Goal: Find specific page/section: Find specific page/section

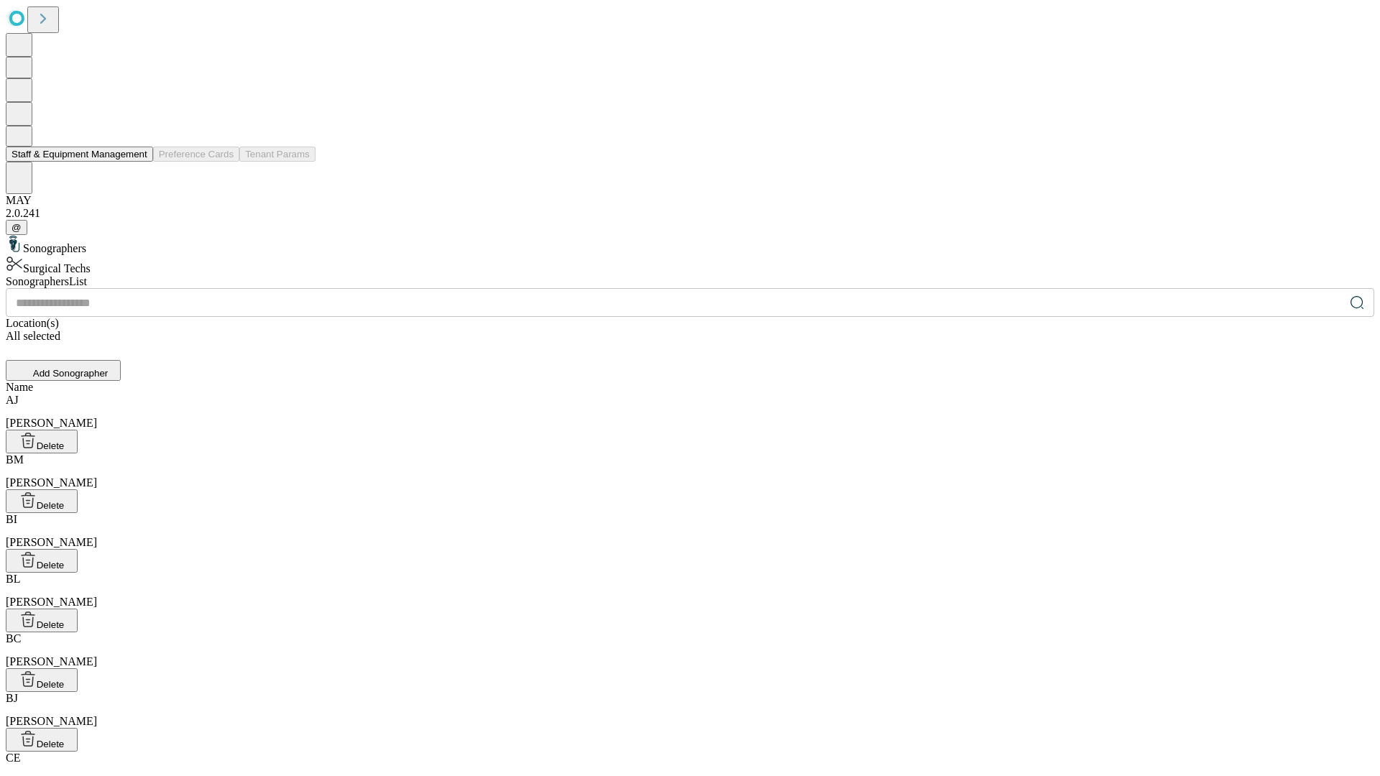
click at [137, 162] on button "Staff & Equipment Management" at bounding box center [79, 154] width 147 height 15
